Goal: Check status: Check status

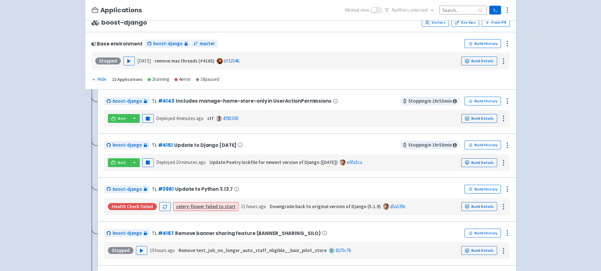
scroll to position [64, 0]
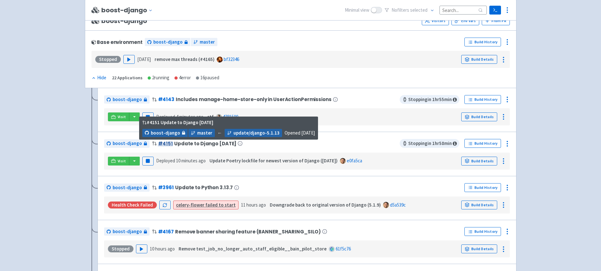
click at [161, 143] on link "# 4151" at bounding box center [165, 143] width 15 height 7
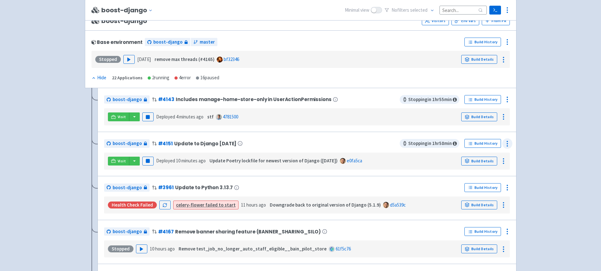
click at [507, 144] on icon at bounding box center [508, 144] width 8 height 8
click at [387, 160] on div "Visit Pause Deployed 10 minutes ago Update Poetry lockfile for newest version o…" at bounding box center [307, 161] width 401 height 12
click at [477, 159] on link "Build Details" at bounding box center [480, 161] width 36 height 9
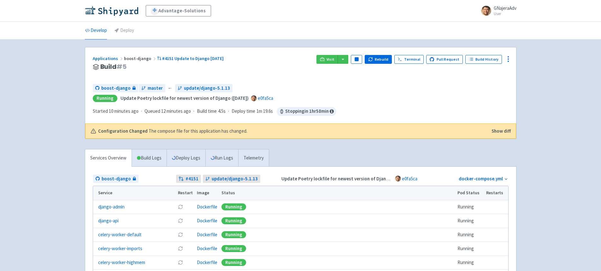
click at [371, 88] on div "boost-django master ← update/django-5.1.13" at bounding box center [301, 88] width 416 height 9
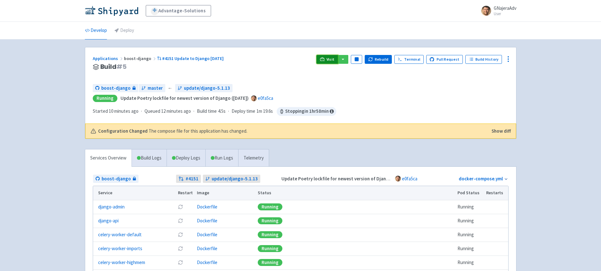
click at [329, 56] on link "Visit" at bounding box center [327, 59] width 21 height 9
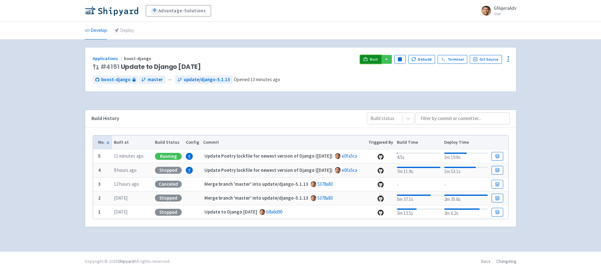
click at [375, 58] on span "Visit" at bounding box center [374, 59] width 8 height 5
click at [377, 59] on span "Visit" at bounding box center [374, 59] width 8 height 5
click at [98, 32] on link "Develop" at bounding box center [96, 31] width 22 height 18
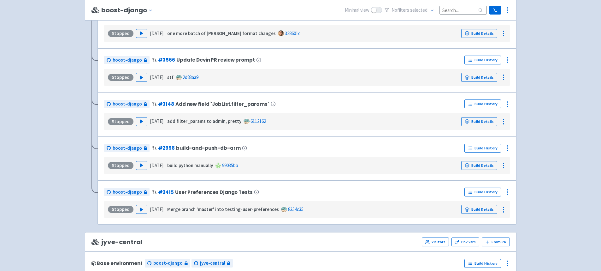
scroll to position [1008, 0]
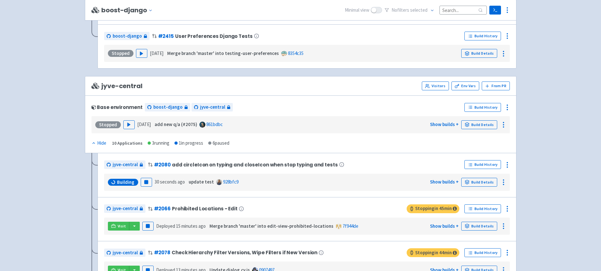
click at [367, 30] on div "boost-django # 2415 User Preferences Django Tests Build History Stopped Play [D…" at bounding box center [307, 46] width 419 height 44
